Goal: Understand process/instructions: Learn how to perform a task or action

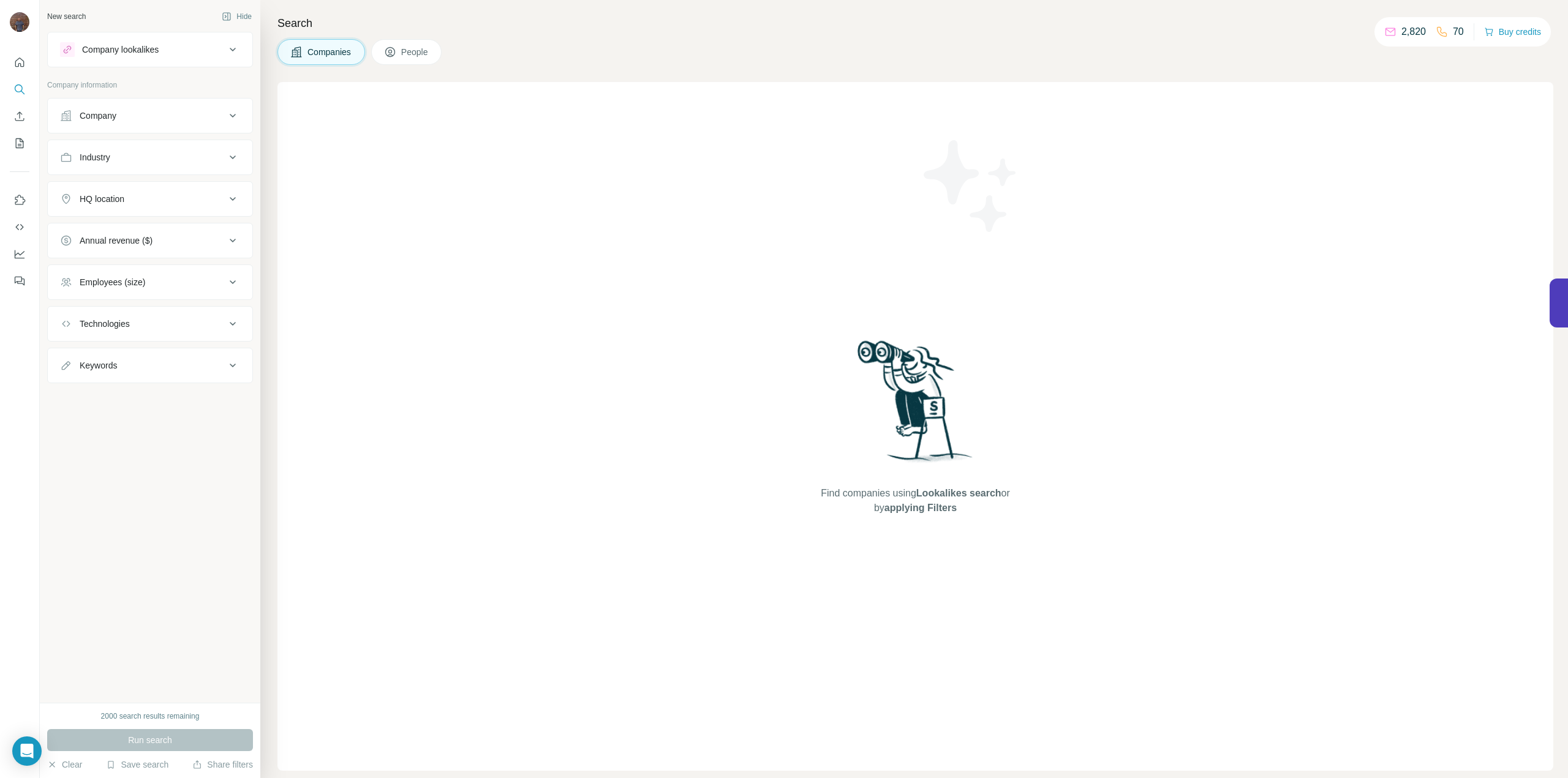
click at [10, 380] on div at bounding box center [20, 389] width 40 height 778
click at [104, 31] on div "Pro plan" at bounding box center [109, 29] width 35 height 15
click at [0, 413] on div at bounding box center [20, 389] width 40 height 778
click at [0, 402] on div at bounding box center [20, 389] width 40 height 778
click at [0, 400] on div at bounding box center [20, 389] width 40 height 778
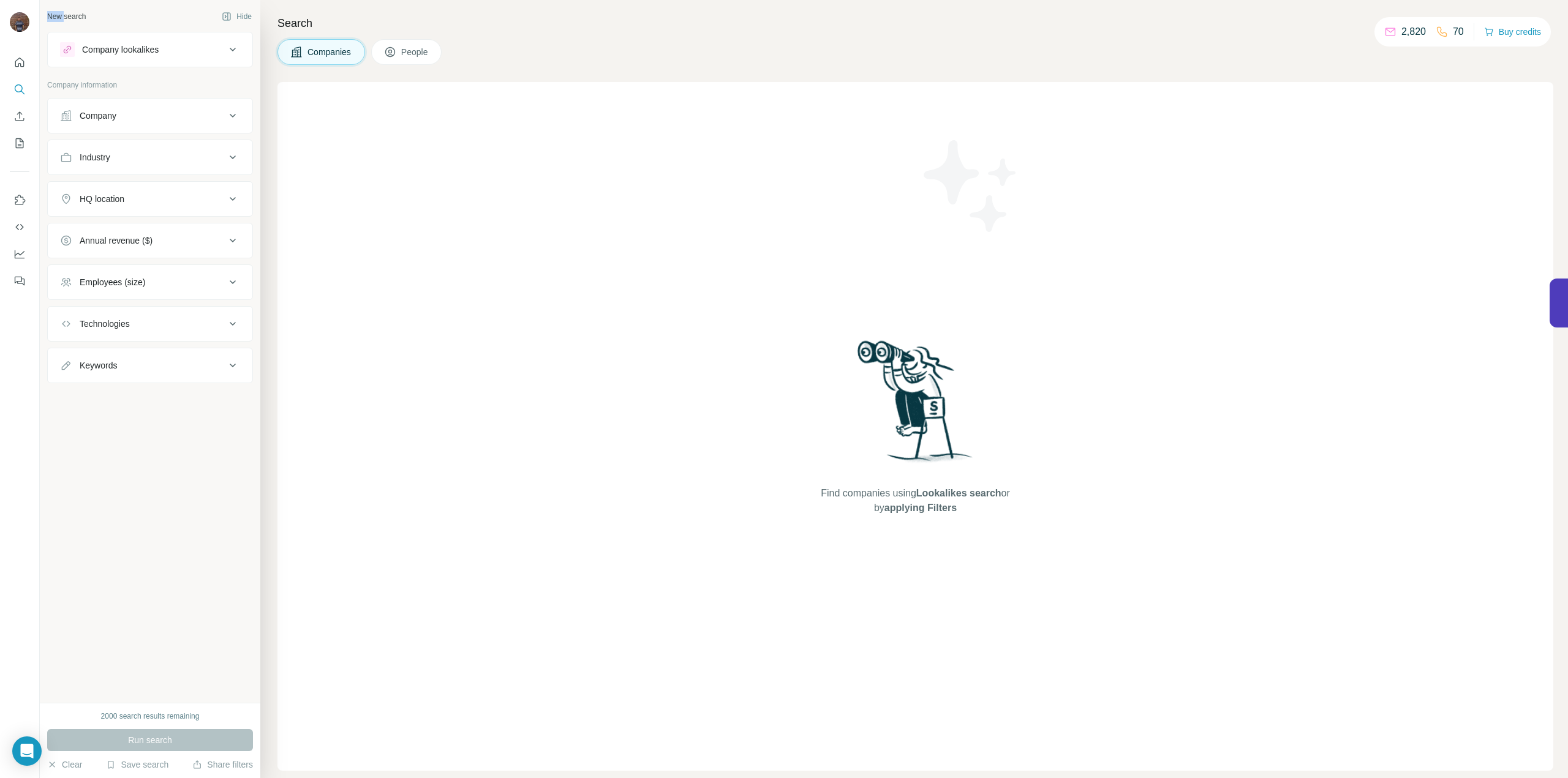
click at [0, 400] on div at bounding box center [20, 389] width 40 height 778
click at [20, 56] on icon "Quick start" at bounding box center [20, 63] width 12 height 12
click at [20, 31] on img at bounding box center [20, 22] width 20 height 20
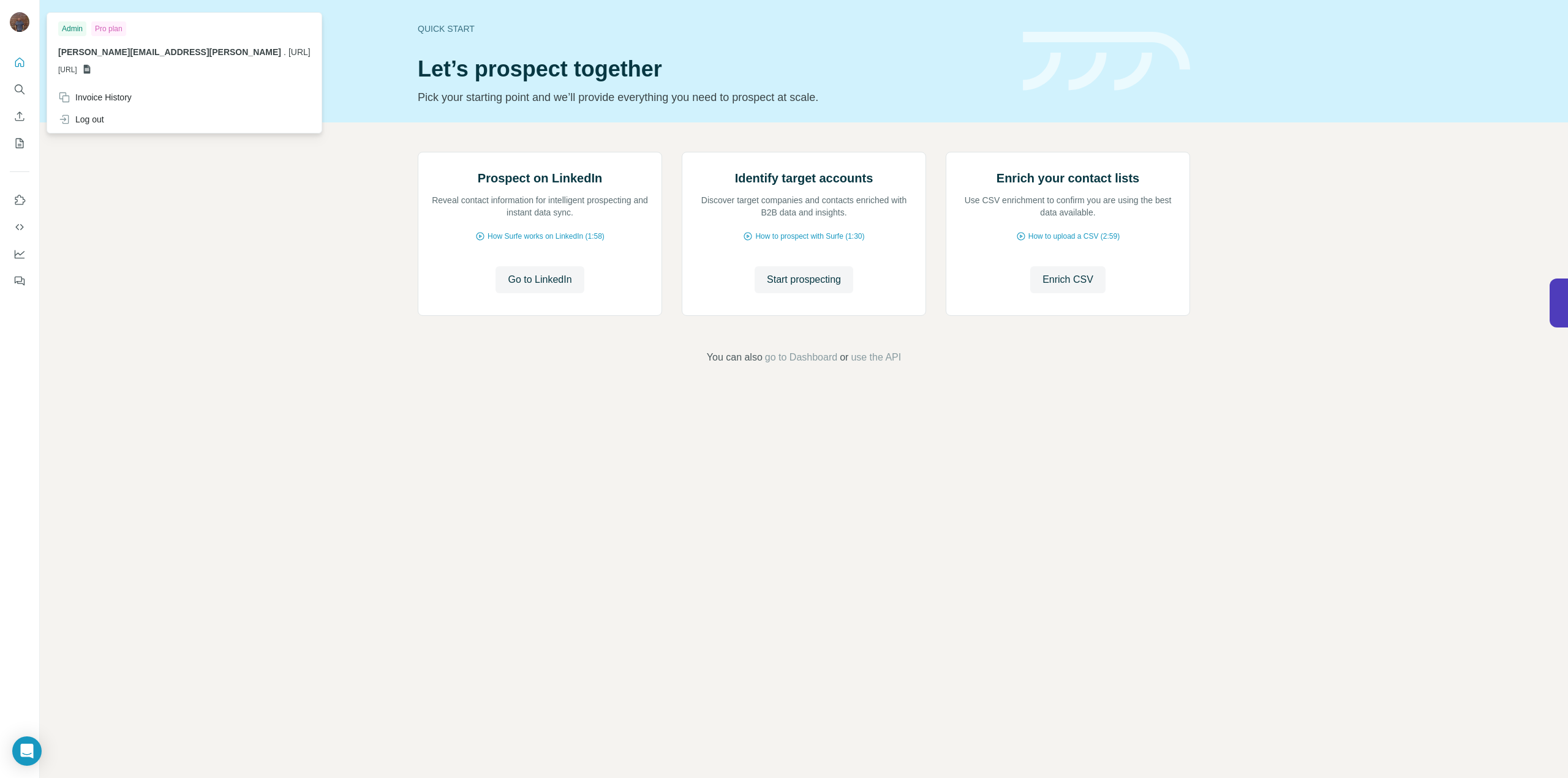
click at [356, 249] on div "Prospect on LinkedIn Reveal contact information for intelligent prospecting and…" at bounding box center [804, 258] width 1528 height 272
click at [16, 17] on img at bounding box center [20, 22] width 20 height 20
click at [143, 163] on div "Prospect on LinkedIn Reveal contact information for intelligent prospecting and…" at bounding box center [804, 258] width 1528 height 272
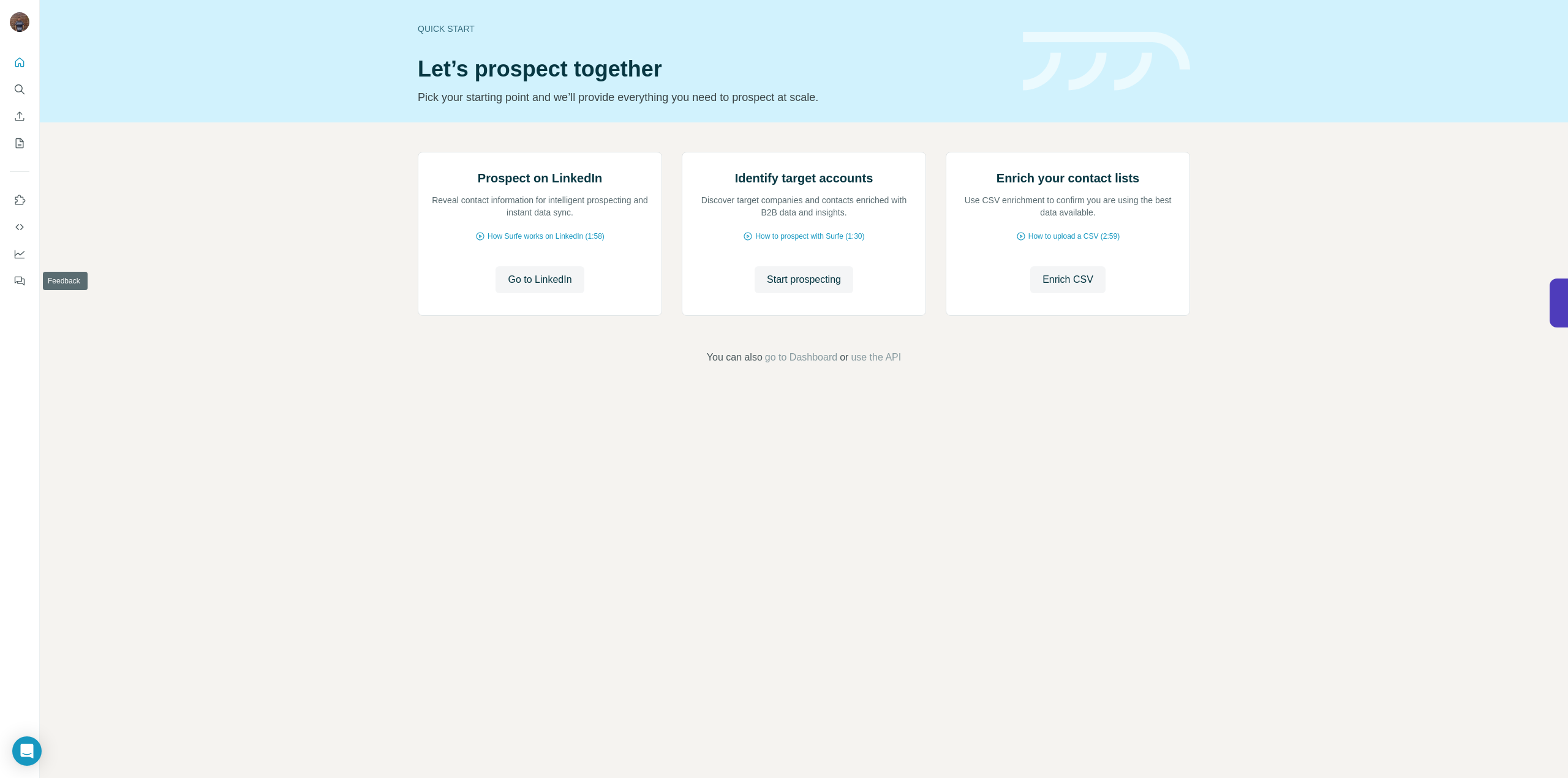
click at [127, 266] on div "Prospect on LinkedIn Reveal contact information for intelligent prospecting and…" at bounding box center [804, 258] width 1528 height 272
click at [117, 184] on div "Prospect on LinkedIn Reveal contact information for intelligent prospecting and…" at bounding box center [804, 258] width 1528 height 272
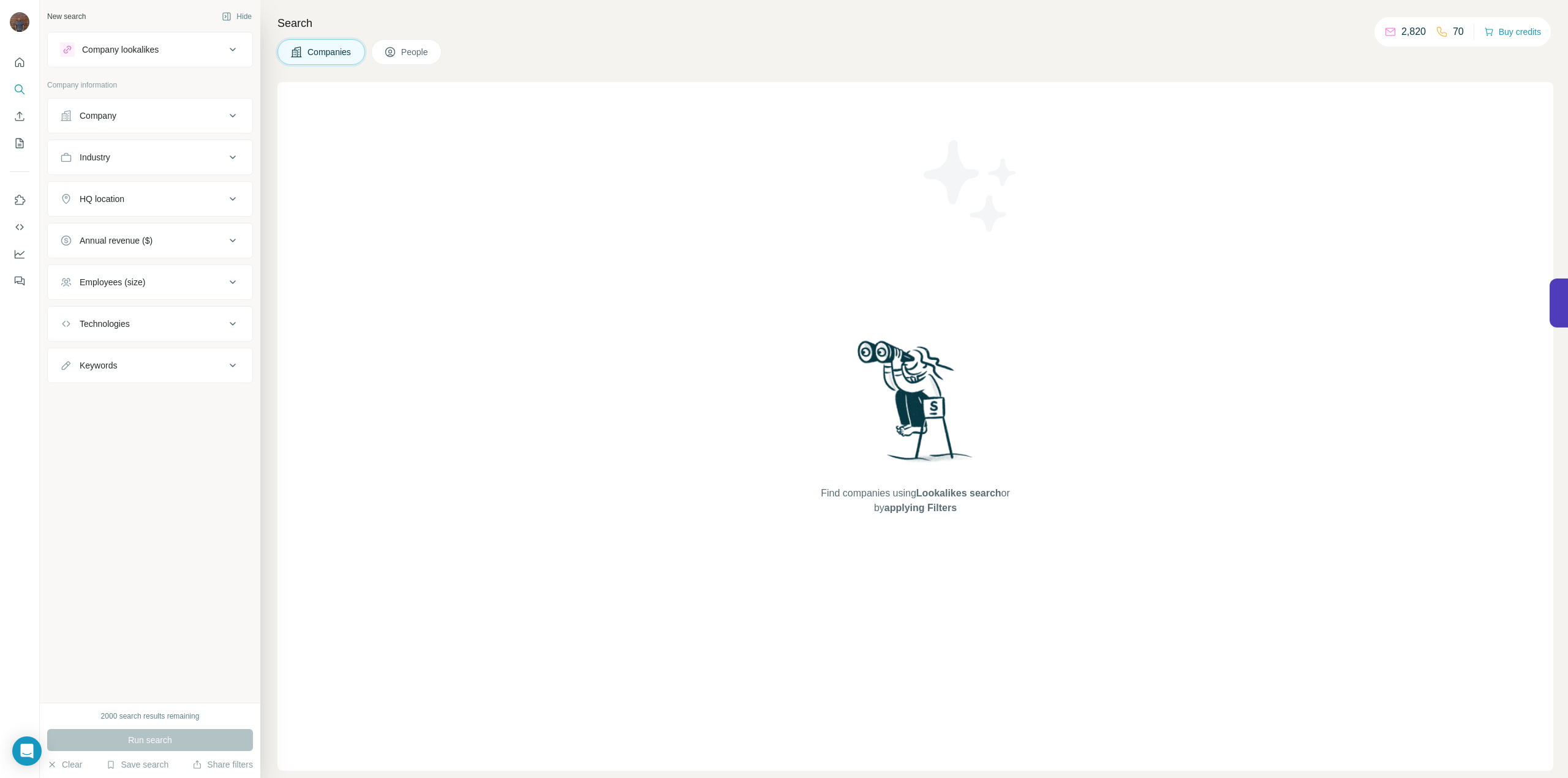
click at [239, 124] on button "Company" at bounding box center [150, 115] width 205 height 29
click at [238, 122] on icon at bounding box center [233, 116] width 15 height 15
click at [238, 17] on button "Hide" at bounding box center [237, 17] width 47 height 19
